Goal: Use online tool/utility

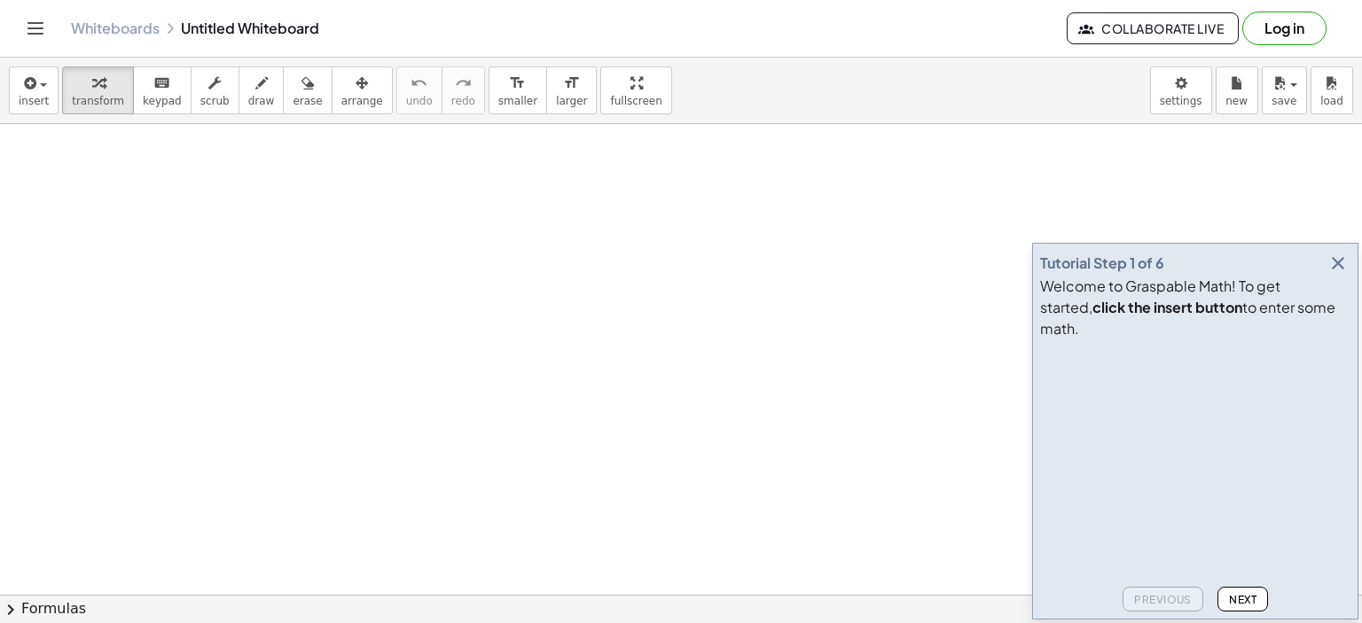
click at [1338, 301] on div "Welcome to Graspable Math! To get started, click the insert button to enter som…" at bounding box center [1195, 308] width 310 height 64
click at [1339, 274] on icon "button" at bounding box center [1337, 263] width 21 height 21
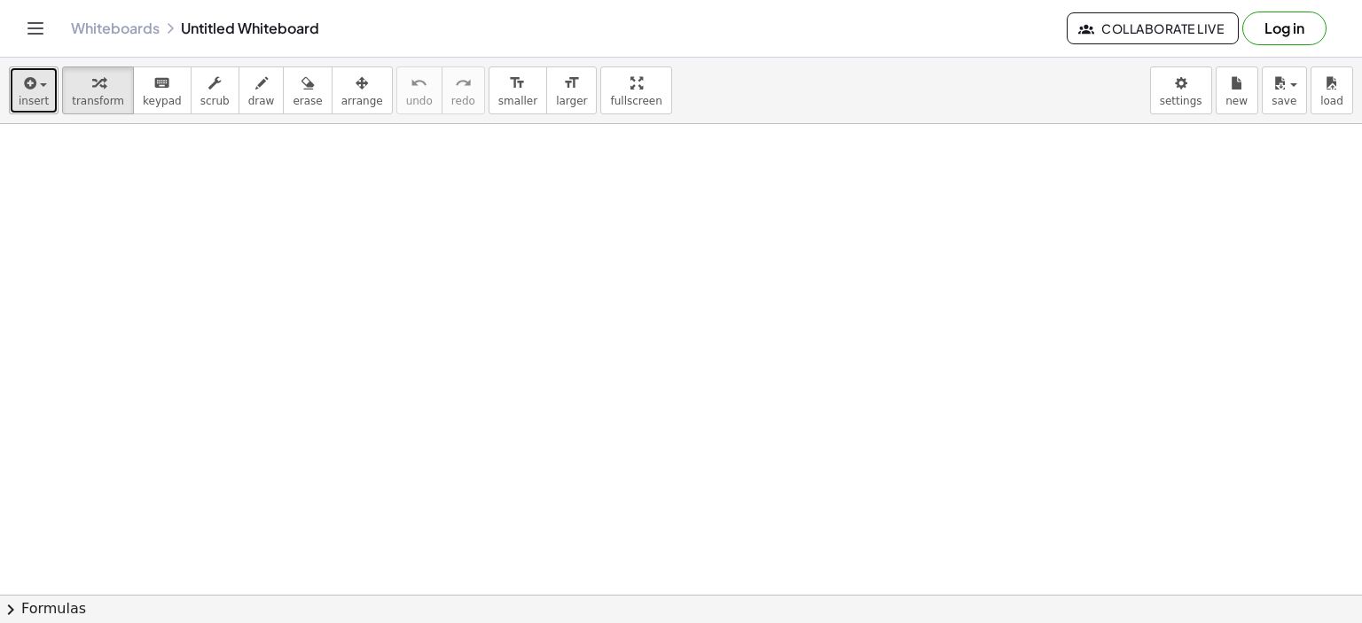
click at [33, 92] on icon "button" at bounding box center [28, 83] width 16 height 21
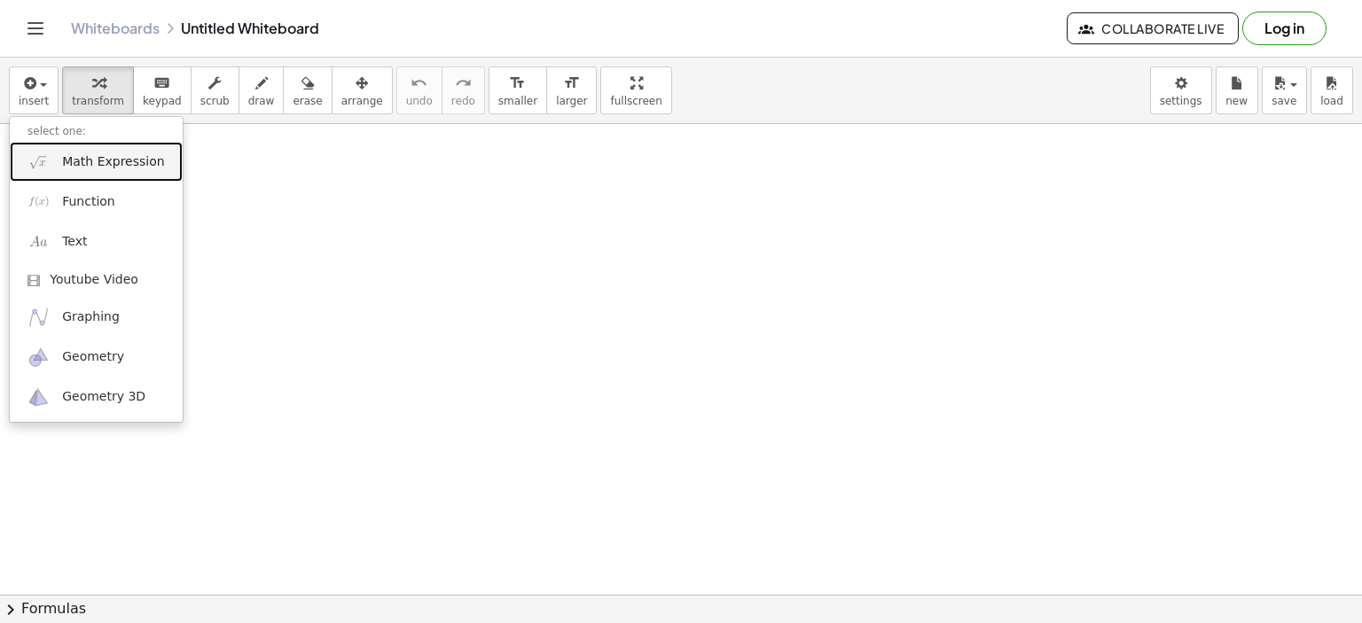
click at [92, 164] on span "Math Expression" at bounding box center [113, 162] width 102 height 18
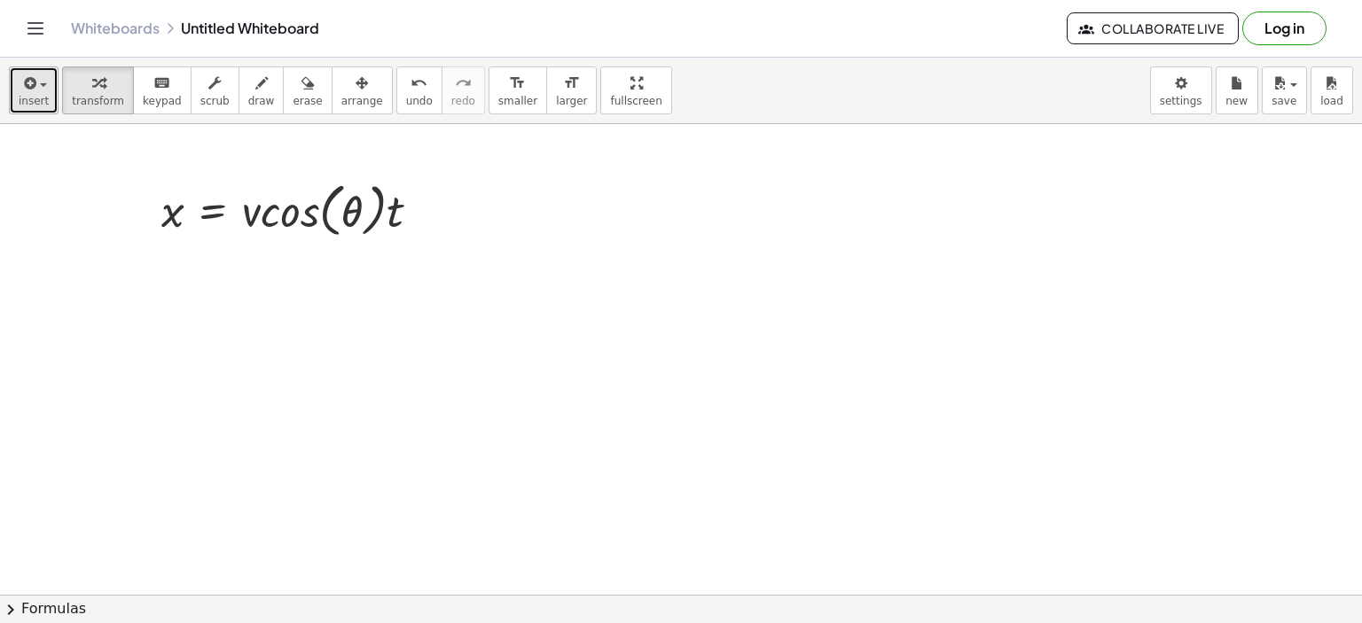
click at [24, 100] on span "insert" at bounding box center [34, 101] width 30 height 12
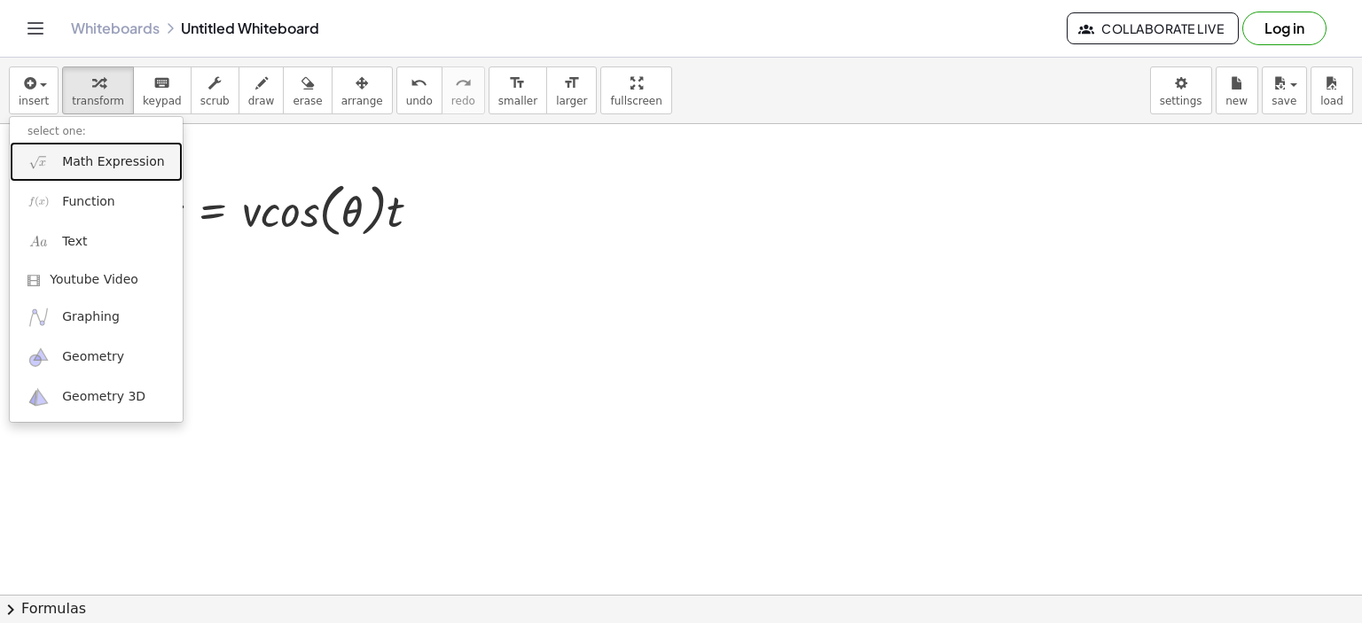
click at [63, 152] on link "Math Expression" at bounding box center [96, 162] width 173 height 40
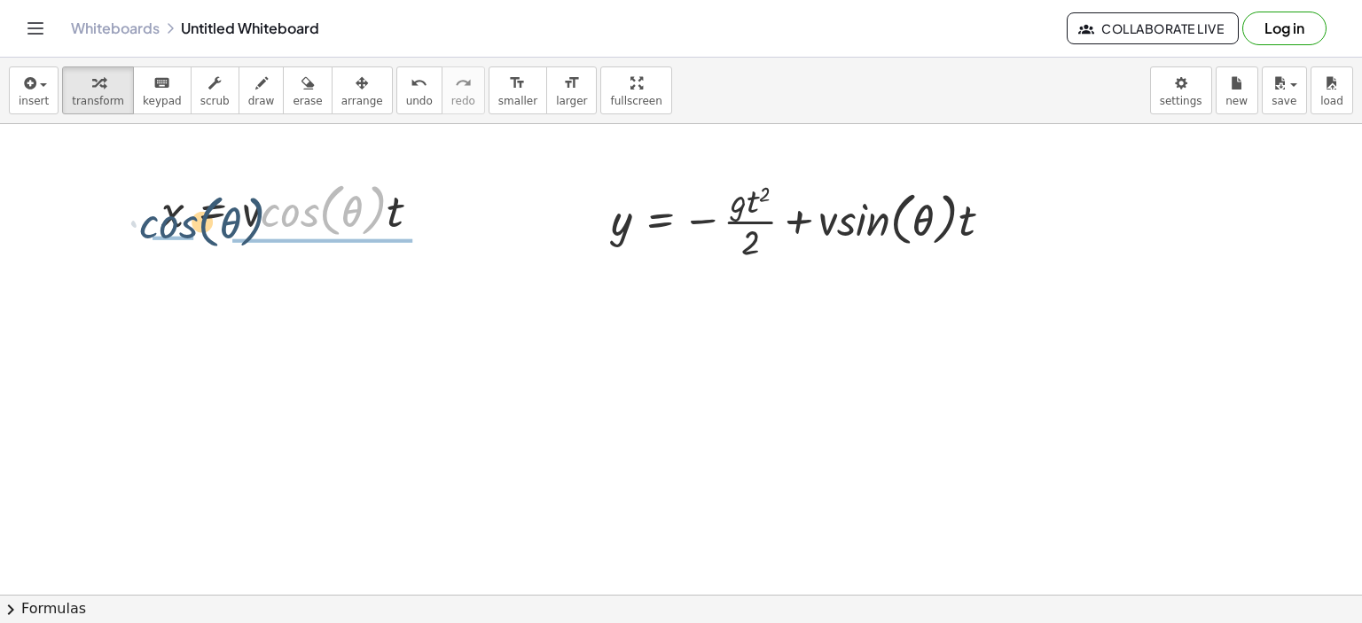
drag, startPoint x: 293, startPoint y: 214, endPoint x: 171, endPoint y: 227, distance: 122.2
click at [171, 227] on div at bounding box center [298, 209] width 292 height 67
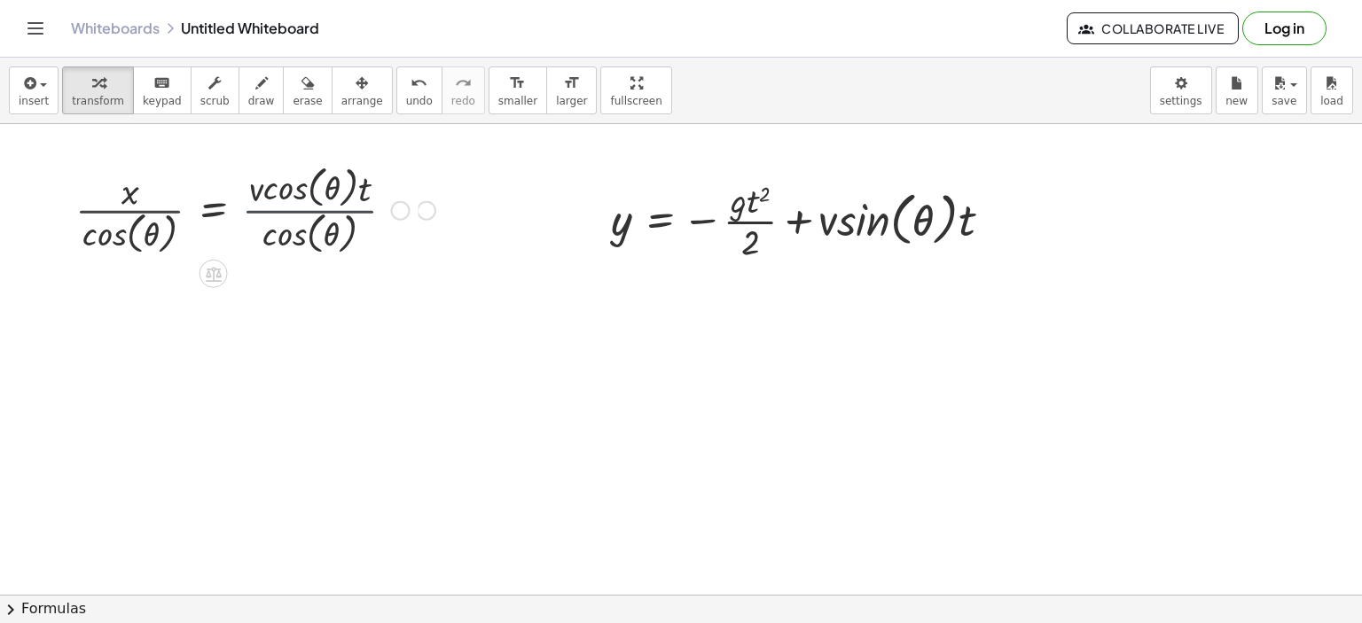
click at [252, 208] on div at bounding box center [241, 209] width 351 height 98
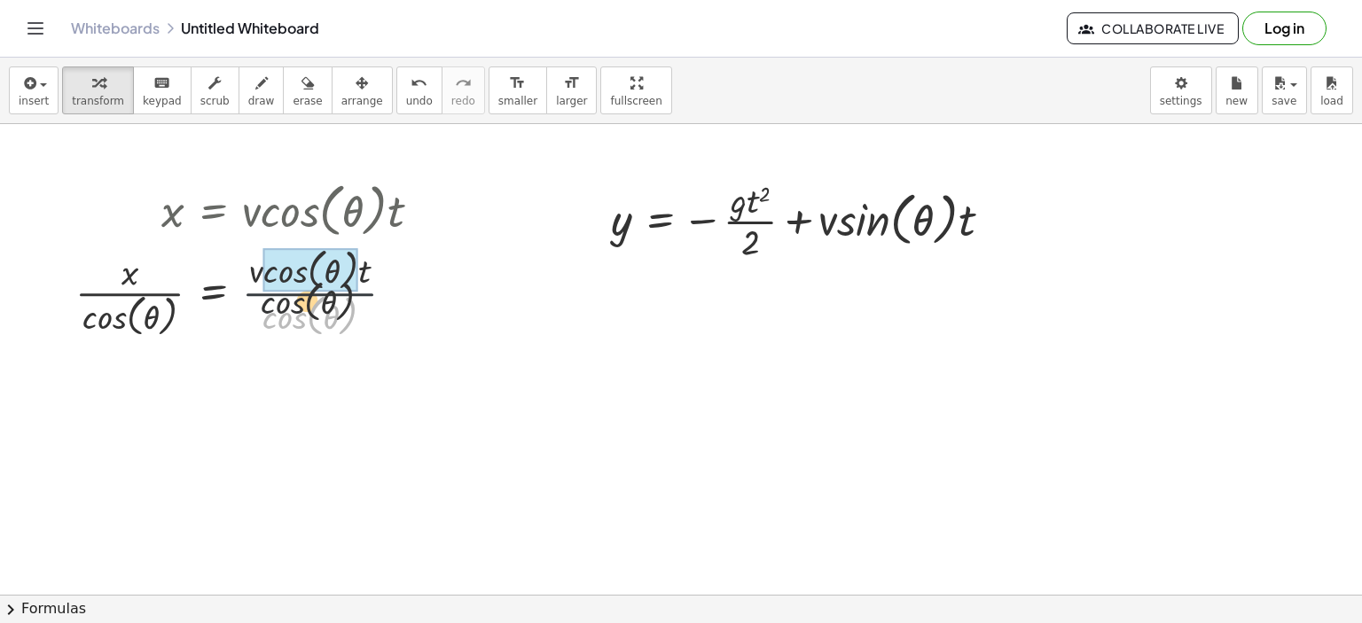
drag, startPoint x: 290, startPoint y: 312, endPoint x: 287, endPoint y: 280, distance: 32.0
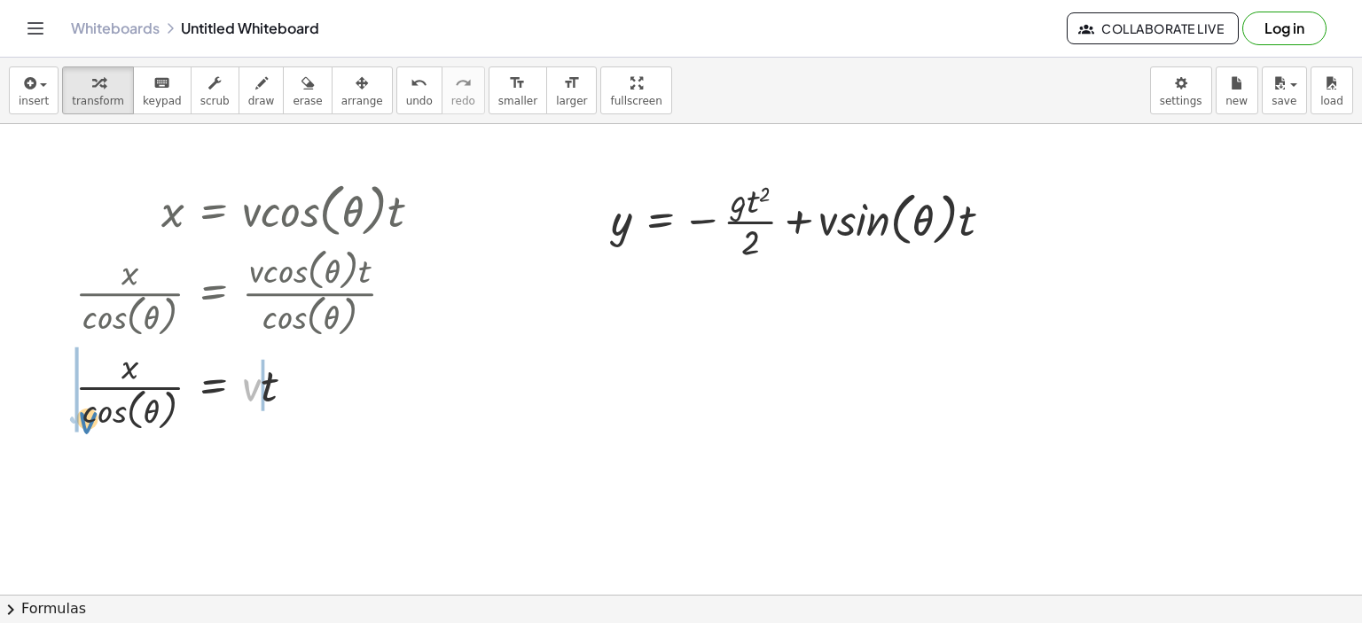
drag, startPoint x: 250, startPoint y: 298, endPoint x: 90, endPoint y: 328, distance: 163.3
click at [214, 211] on div "x = · v · cos ( , θ ) · t · x · cos ( , θ ) = · v · cos ( , θ ) · t · cos ( , θ…" at bounding box center [214, 211] width 0 height 0
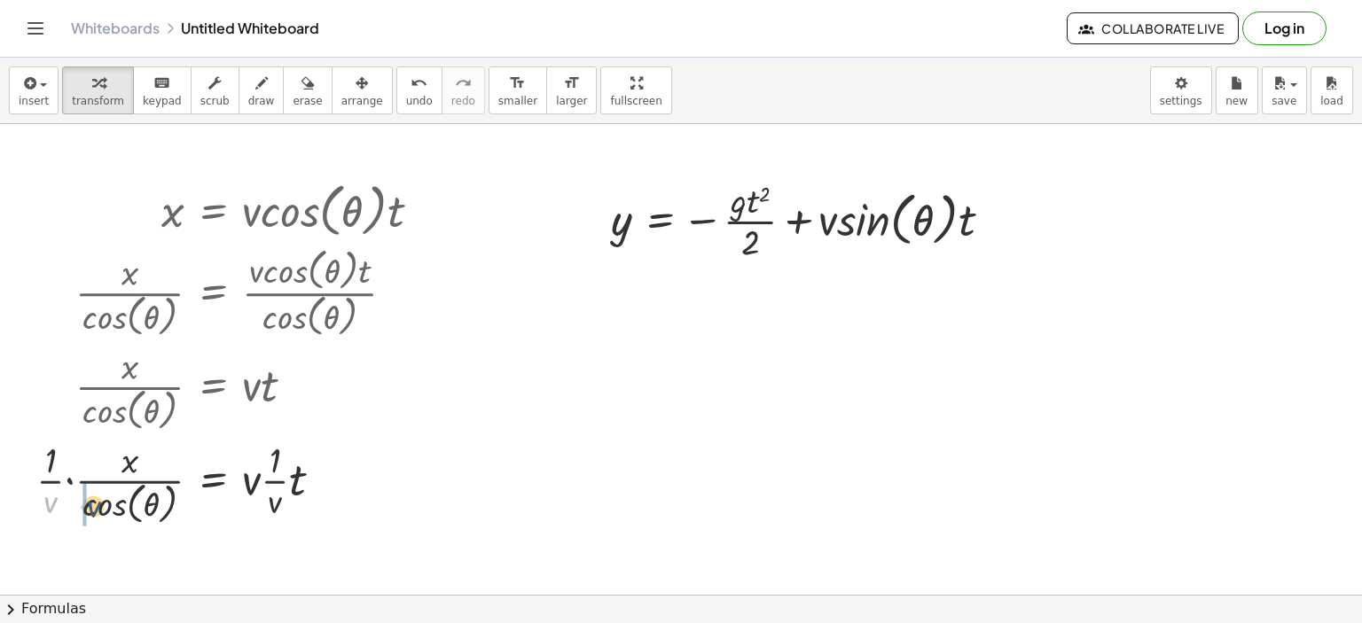
drag, startPoint x: 55, startPoint y: 503, endPoint x: 98, endPoint y: 507, distance: 42.8
click at [98, 507] on div at bounding box center [235, 481] width 417 height 94
drag, startPoint x: 271, startPoint y: 499, endPoint x: 248, endPoint y: 481, distance: 29.1
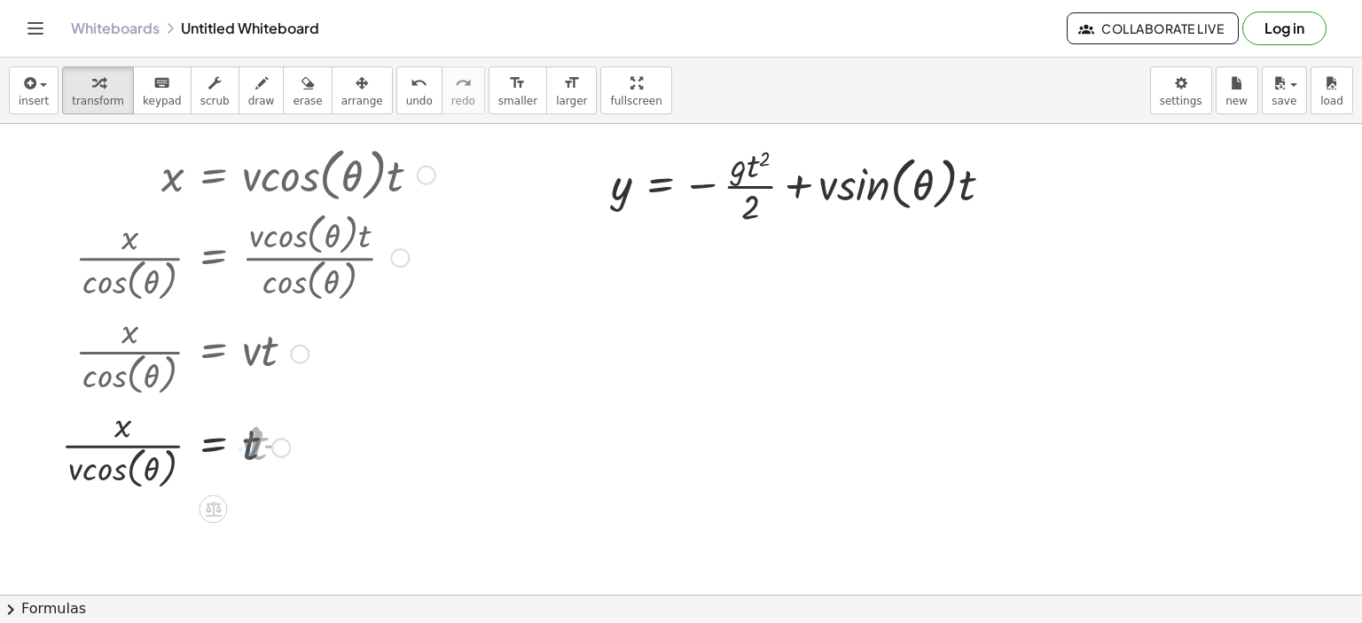
scroll to position [38, 0]
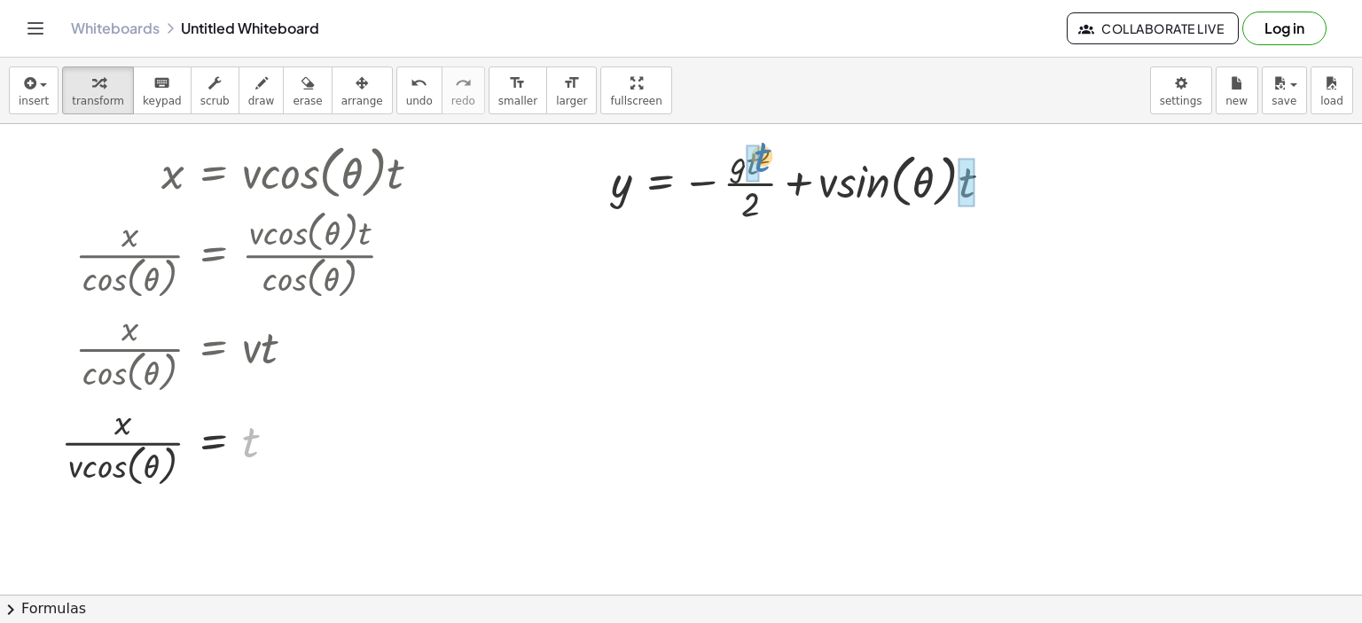
drag, startPoint x: 245, startPoint y: 453, endPoint x: 755, endPoint y: 169, distance: 583.4
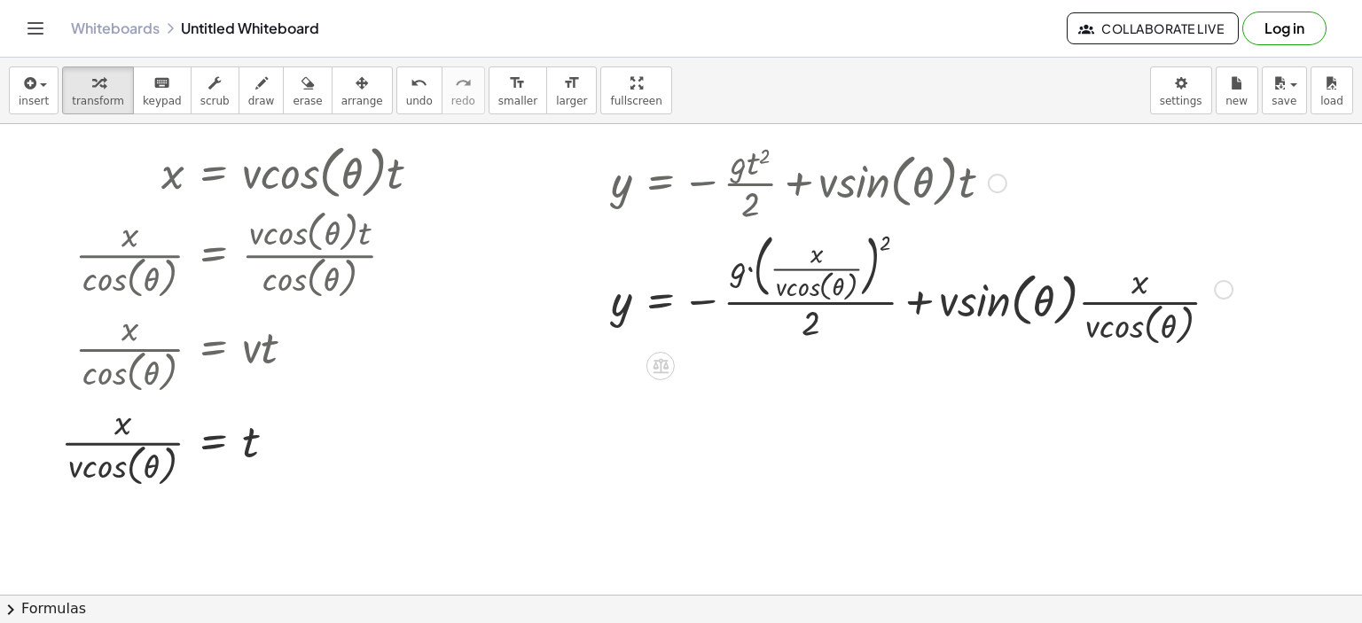
click at [890, 254] on div at bounding box center [921, 288] width 639 height 124
click at [885, 247] on div at bounding box center [921, 288] width 639 height 124
drag, startPoint x: 881, startPoint y: 241, endPoint x: 837, endPoint y: 250, distance: 45.2
click at [835, 249] on div at bounding box center [921, 288] width 639 height 124
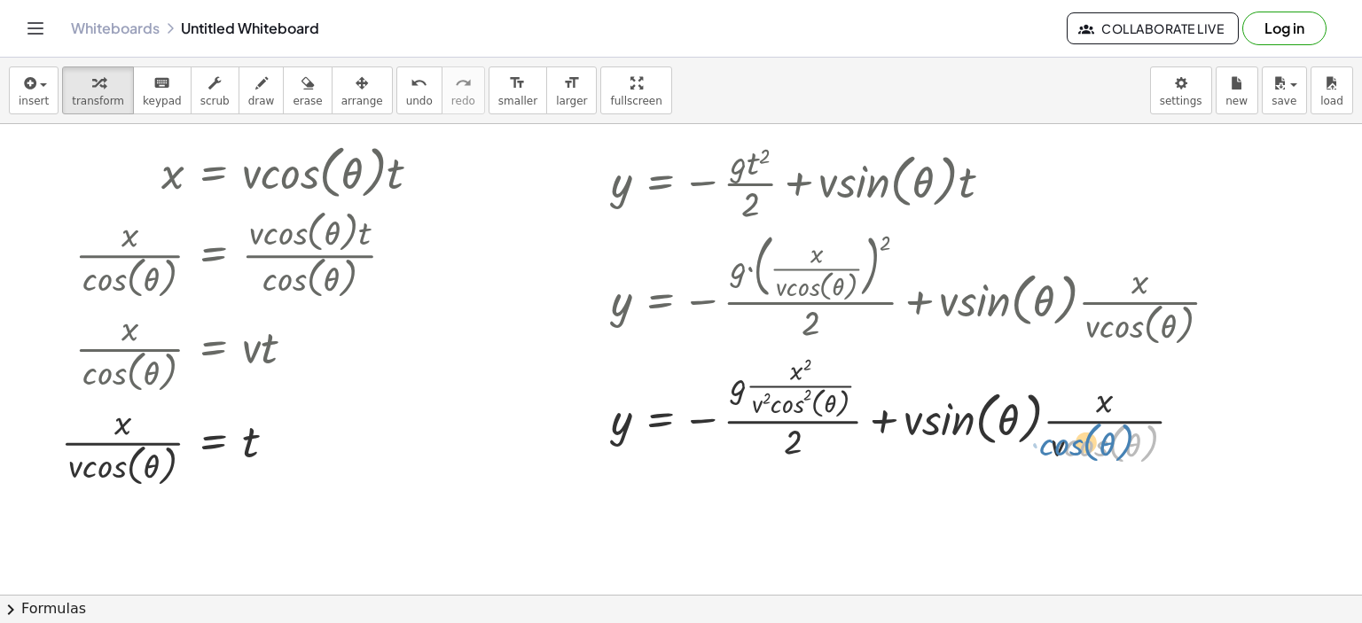
drag, startPoint x: 1095, startPoint y: 437, endPoint x: 1070, endPoint y: 436, distance: 24.8
click at [1070, 436] on div at bounding box center [921, 409] width 639 height 119
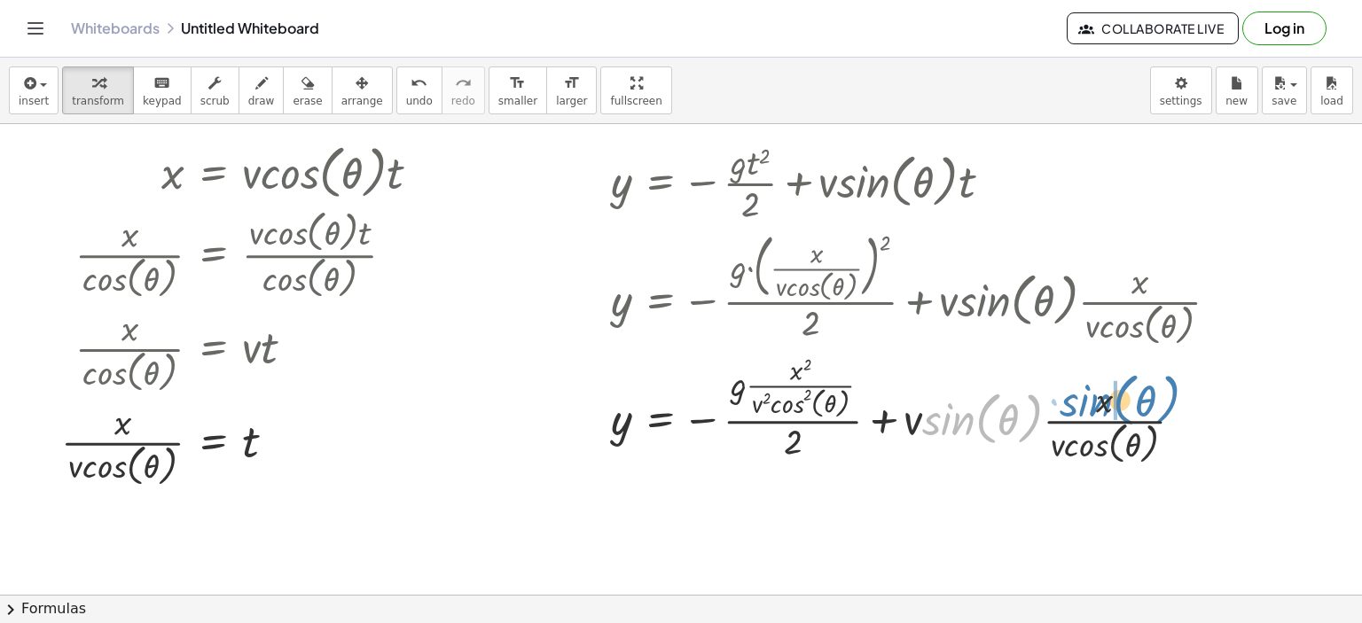
drag, startPoint x: 999, startPoint y: 417, endPoint x: 1099, endPoint y: 410, distance: 99.6
click at [1099, 410] on div at bounding box center [921, 409] width 639 height 119
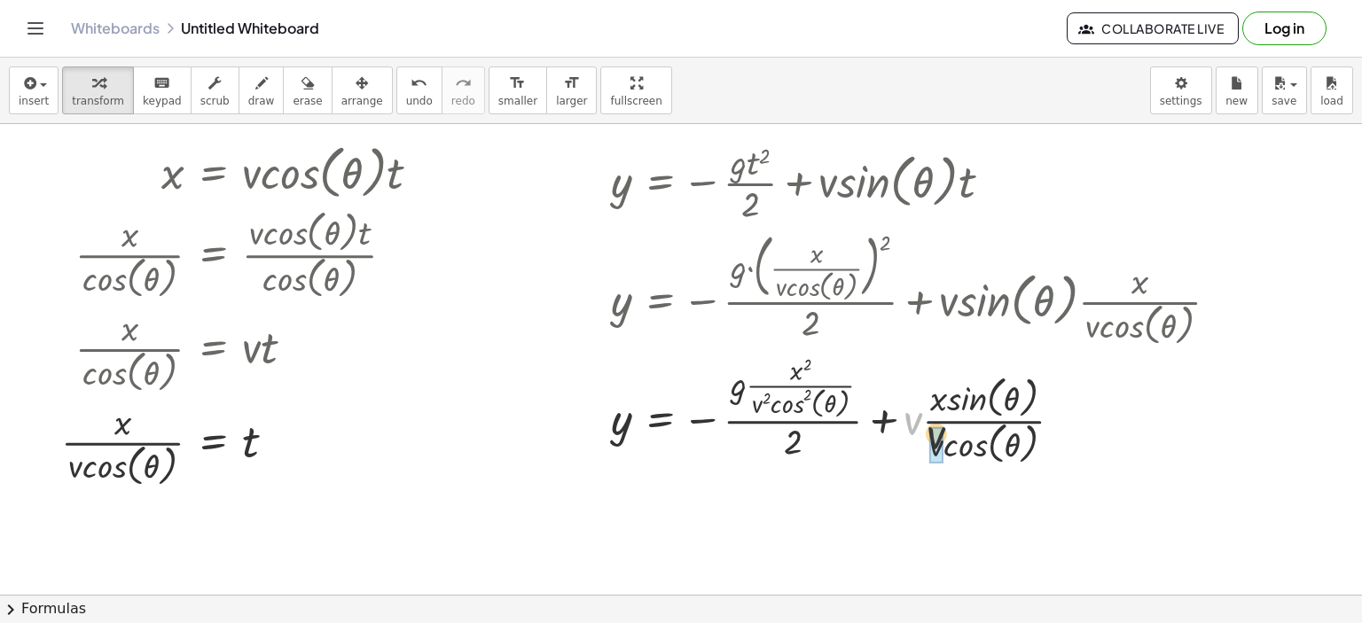
drag, startPoint x: 913, startPoint y: 425, endPoint x: 938, endPoint y: 442, distance: 30.5
drag, startPoint x: 938, startPoint y: 430, endPoint x: 945, endPoint y: 449, distance: 19.9
click at [945, 449] on div at bounding box center [921, 409] width 639 height 119
drag, startPoint x: 916, startPoint y: 409, endPoint x: 893, endPoint y: 434, distance: 33.9
click at [893, 434] on div at bounding box center [921, 409] width 639 height 119
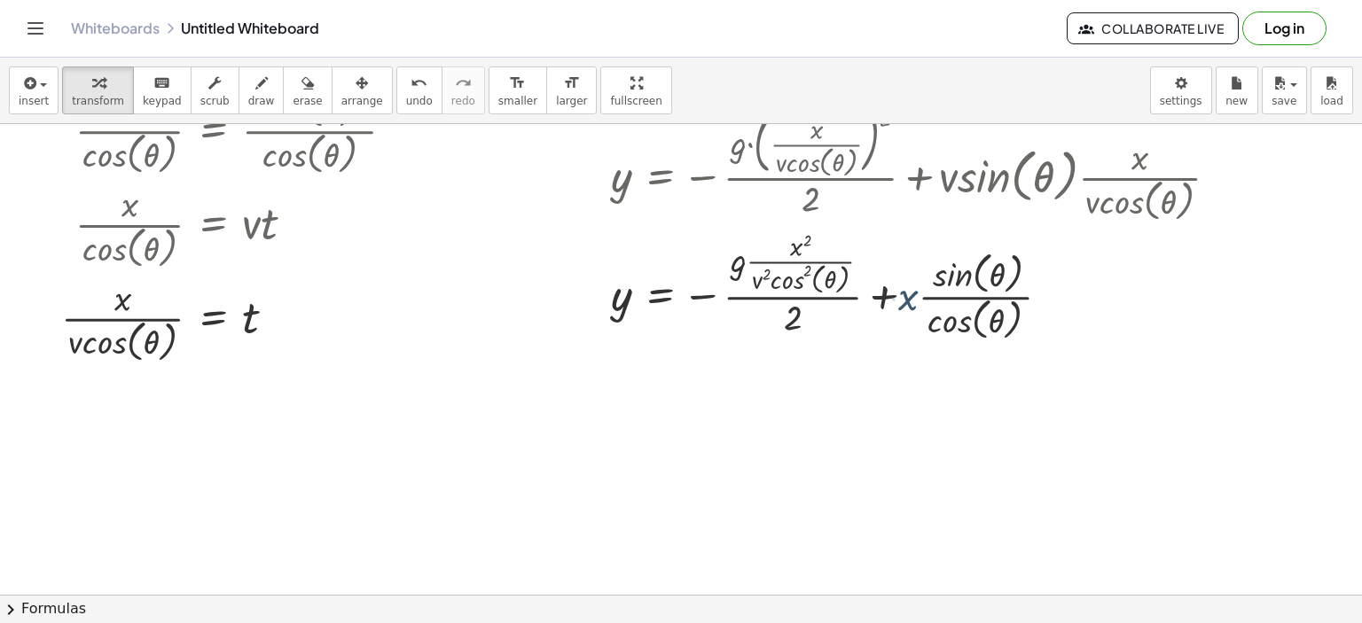
scroll to position [165, 0]
click at [876, 295] on div at bounding box center [921, 282] width 639 height 119
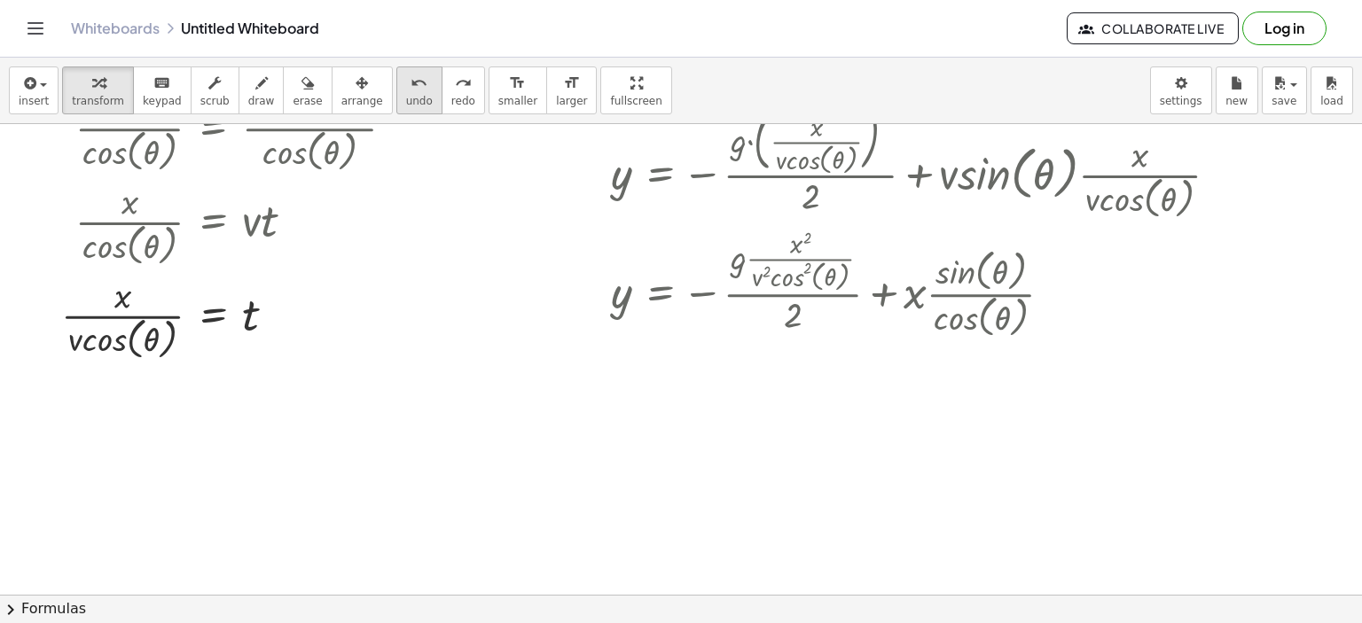
click at [410, 91] on icon "undo" at bounding box center [418, 83] width 17 height 21
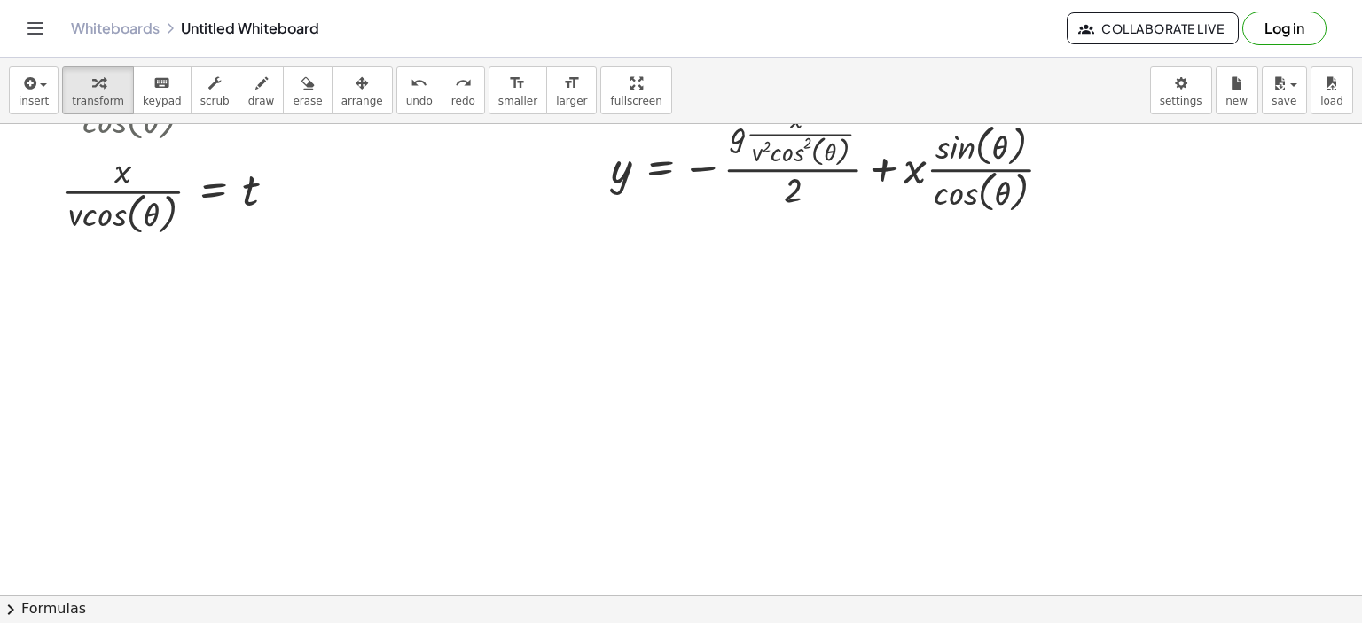
scroll to position [293, 0]
click at [604, 605] on button "chevron_right Formulas" at bounding box center [681, 609] width 1362 height 28
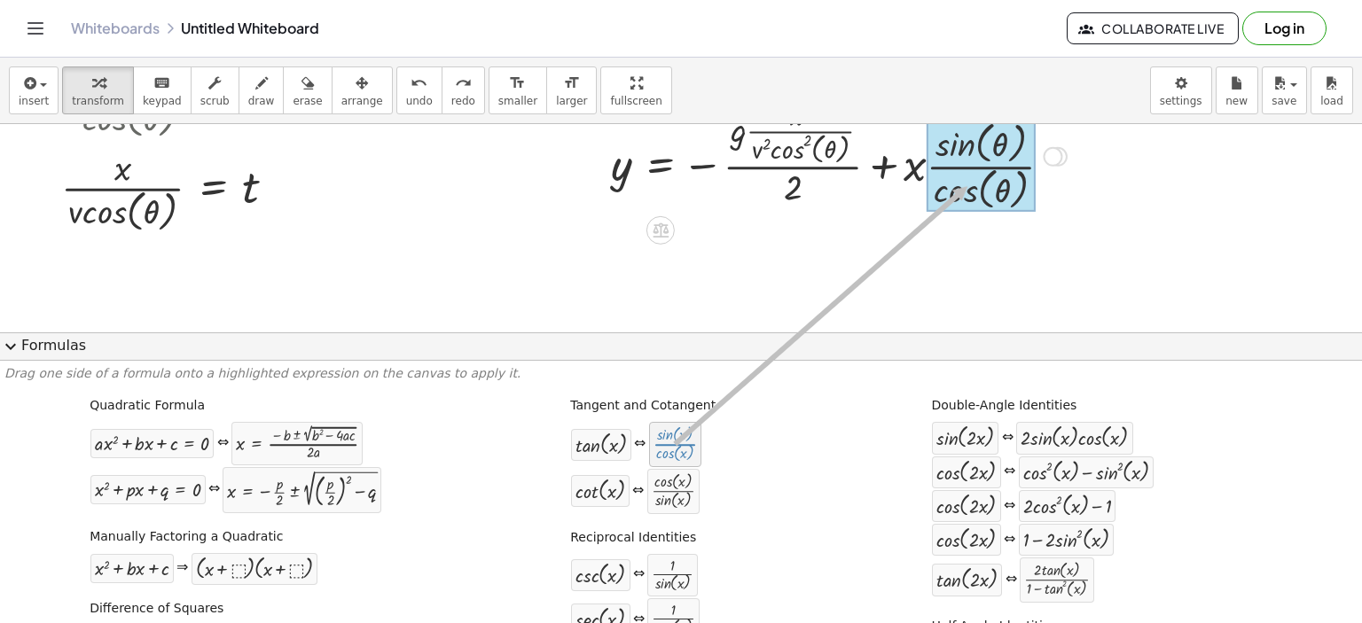
drag, startPoint x: 660, startPoint y: 452, endPoint x: 983, endPoint y: 160, distance: 435.7
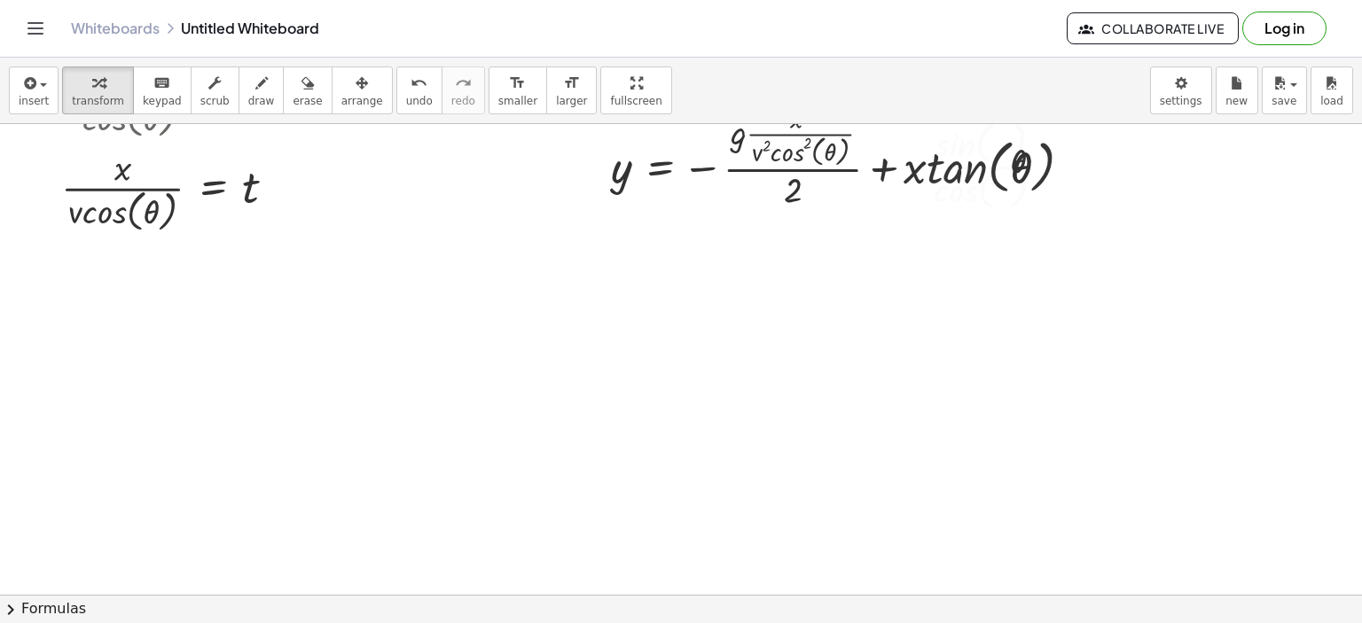
scroll to position [241, 0]
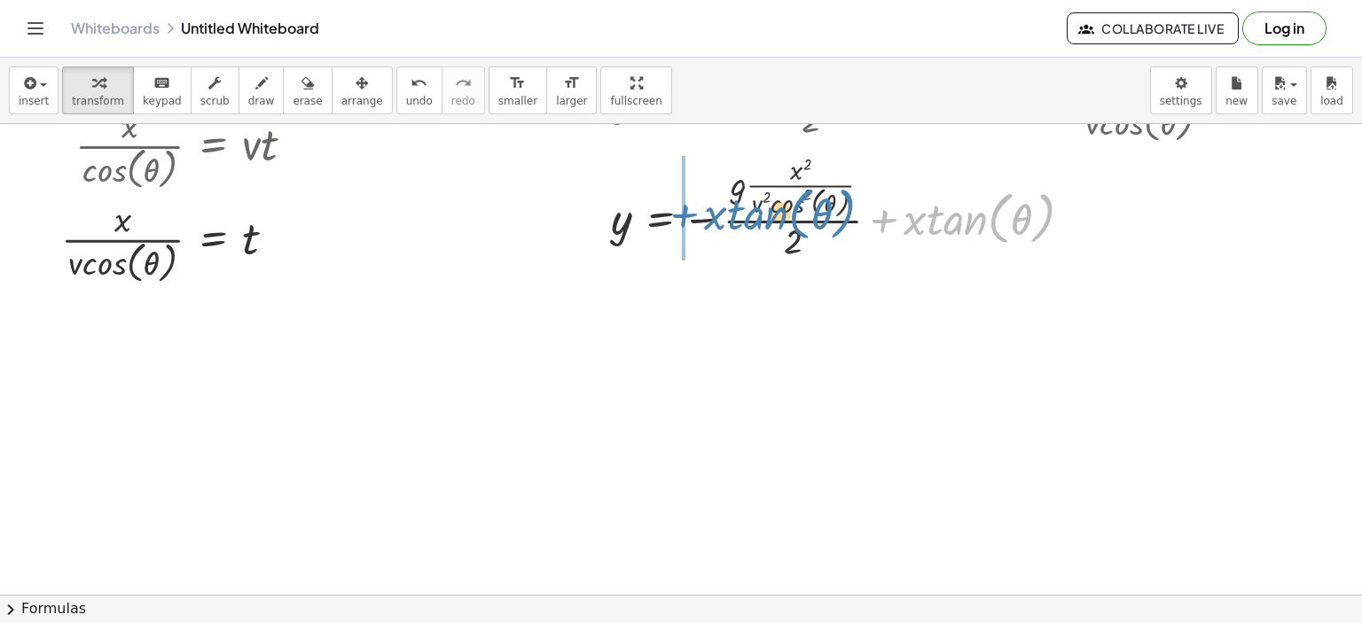
drag, startPoint x: 892, startPoint y: 223, endPoint x: 692, endPoint y: 219, distance: 199.5
click at [692, 219] on div at bounding box center [921, 205] width 639 height 113
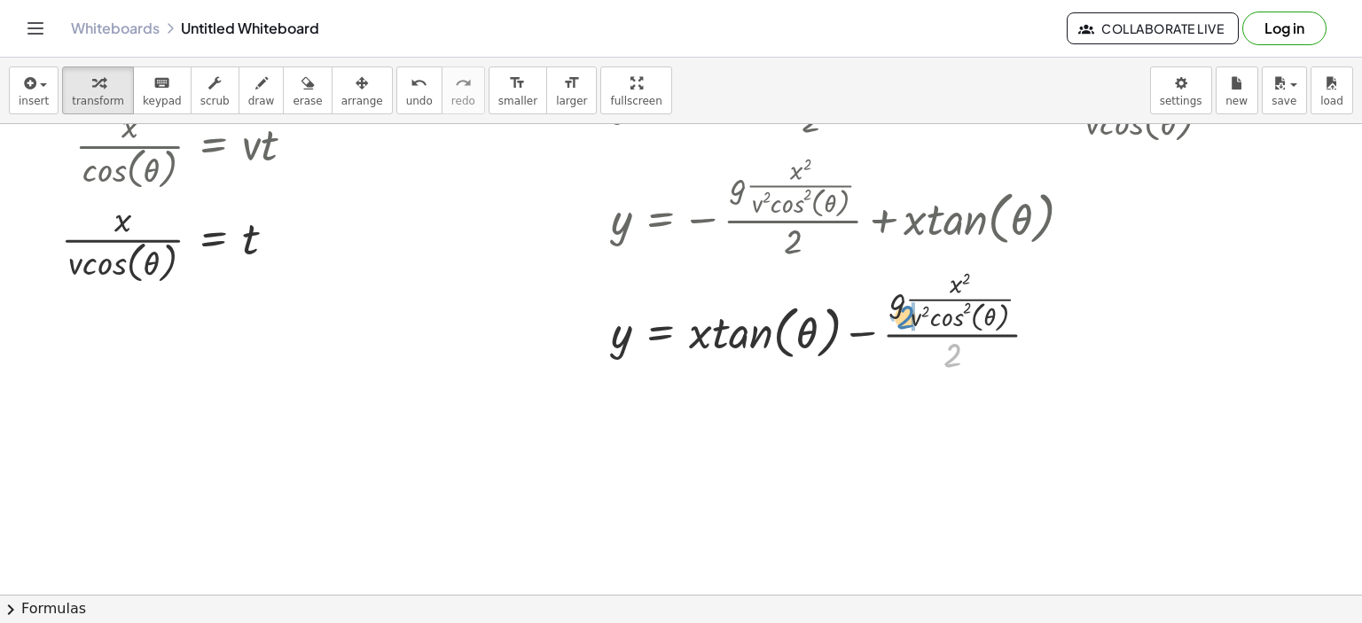
drag, startPoint x: 955, startPoint y: 350, endPoint x: 908, endPoint y: 312, distance: 60.5
click at [908, 312] on div at bounding box center [921, 319] width 639 height 113
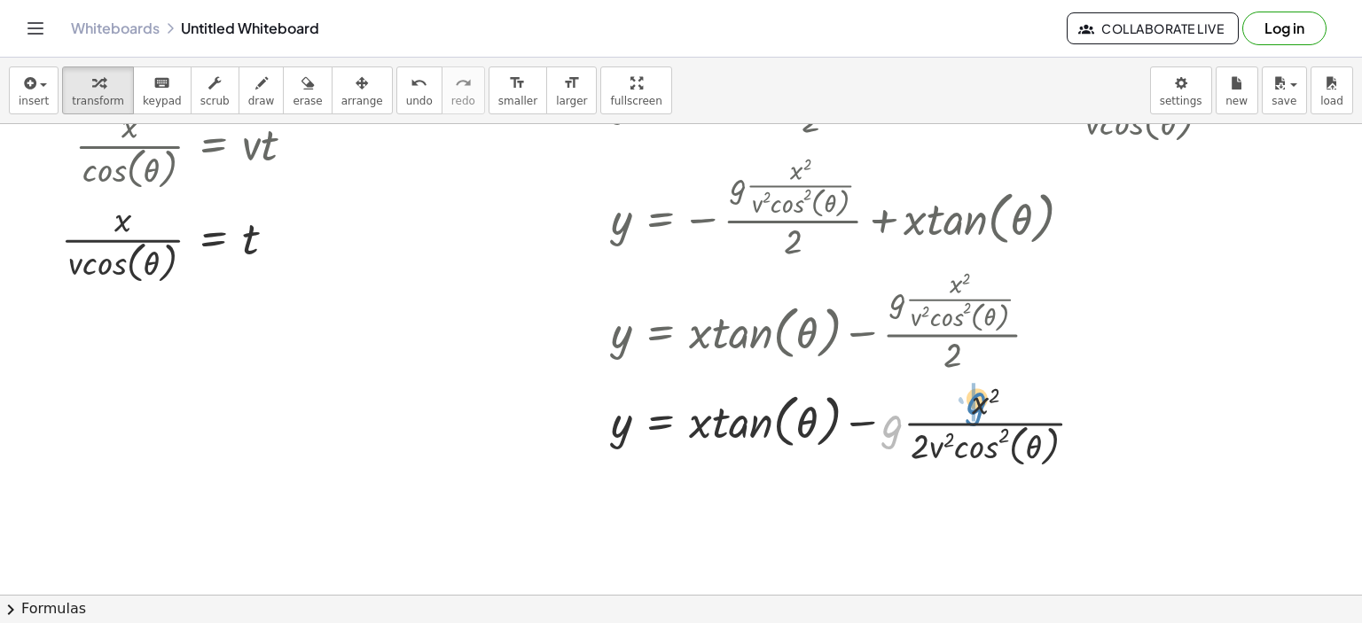
drag, startPoint x: 900, startPoint y: 419, endPoint x: 985, endPoint y: 396, distance: 88.2
click at [985, 396] on div at bounding box center [921, 424] width 639 height 94
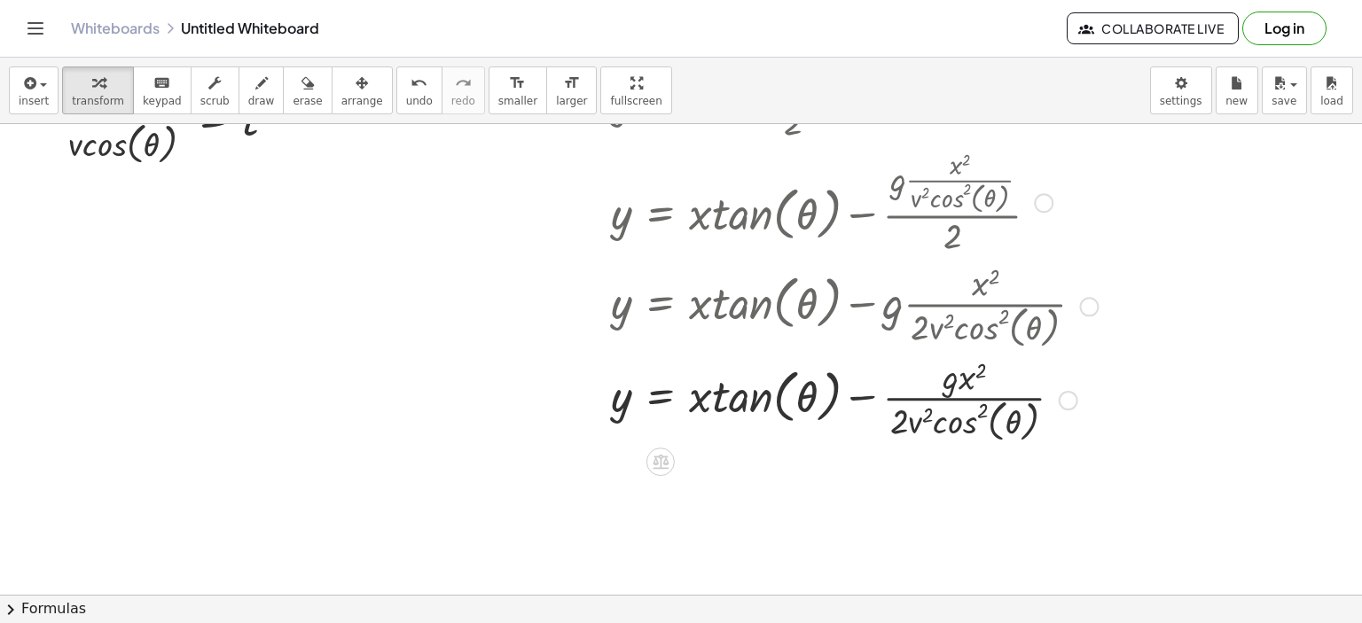
scroll to position [361, 0]
click at [1068, 400] on div at bounding box center [1069, 400] width 20 height 20
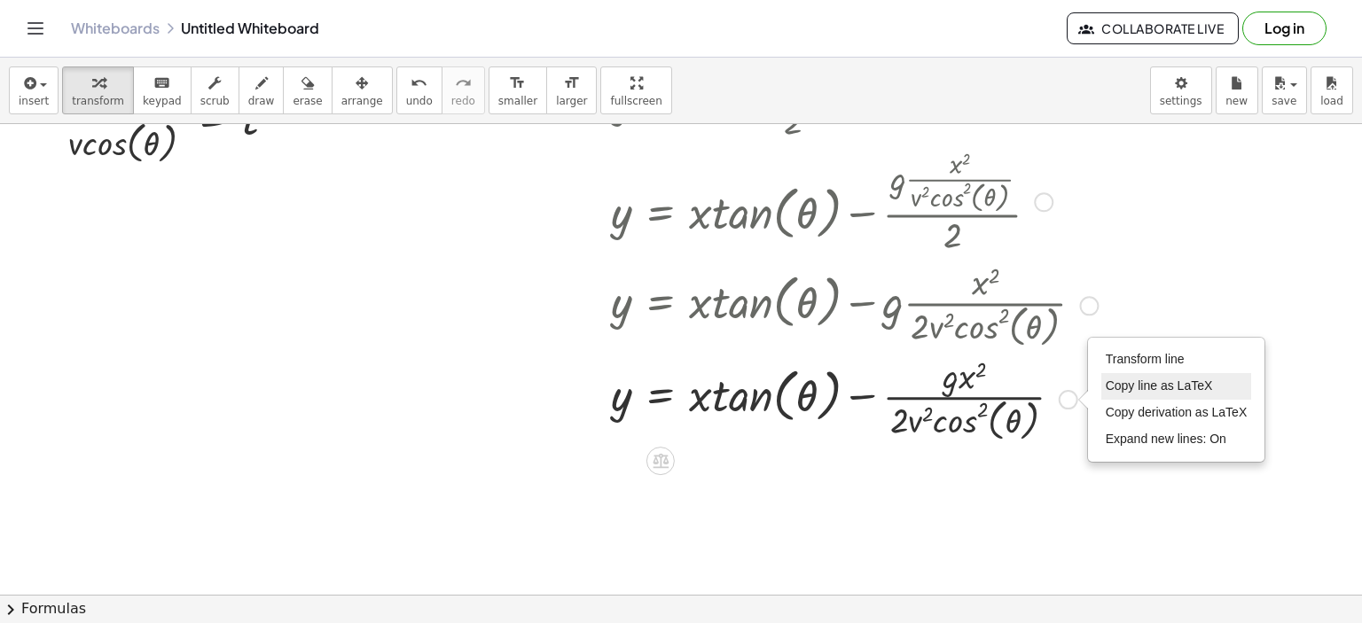
click at [1123, 395] on li "Copy line as LaTeX" at bounding box center [1176, 386] width 151 height 27
